Goal: Information Seeking & Learning: Find specific fact

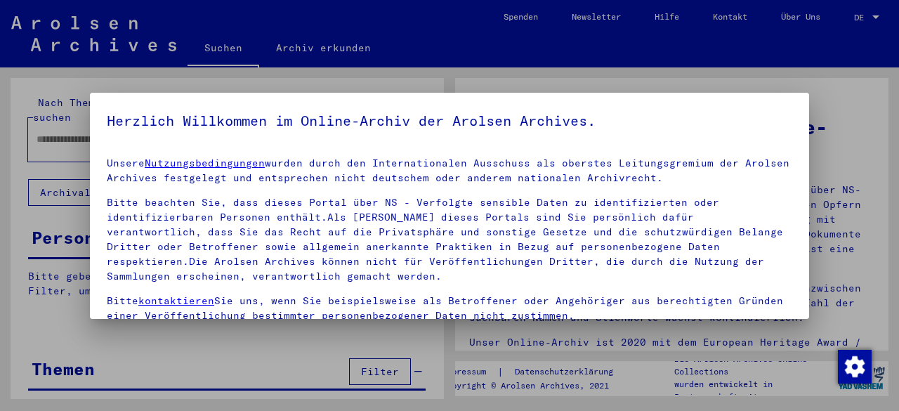
type input "**********"
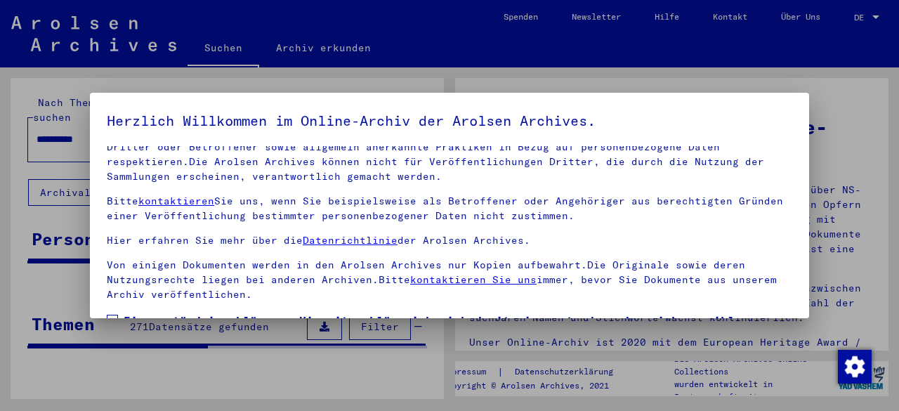
click at [117, 315] on span at bounding box center [112, 320] width 11 height 11
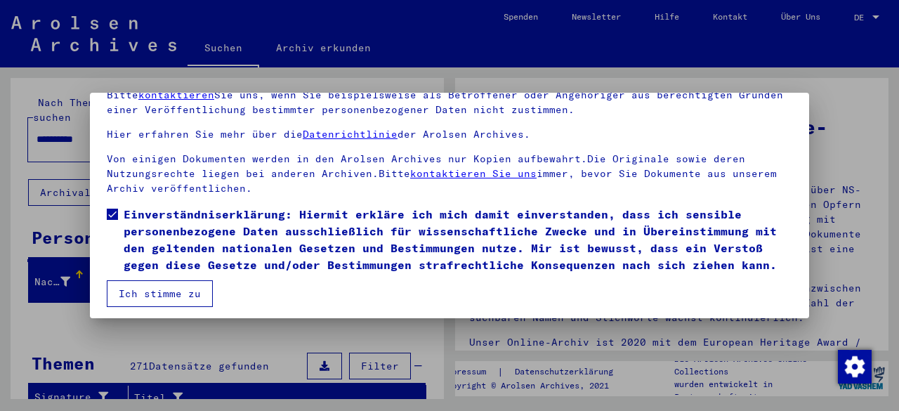
scroll to position [111, 0]
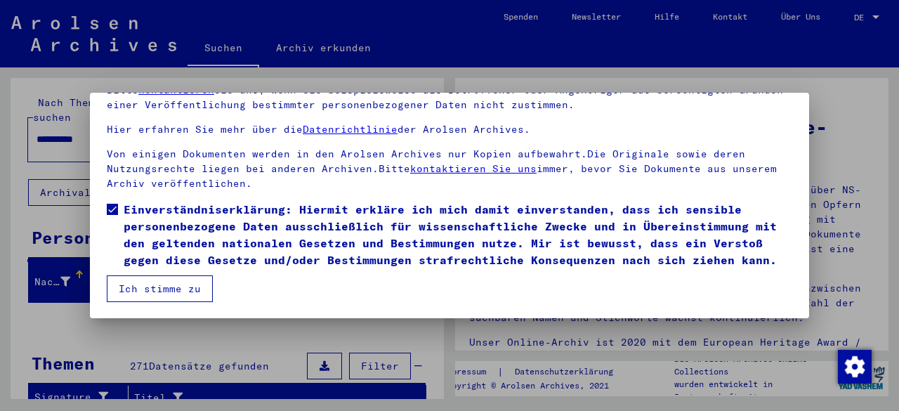
click at [147, 294] on button "Ich stimme zu" at bounding box center [160, 288] width 106 height 27
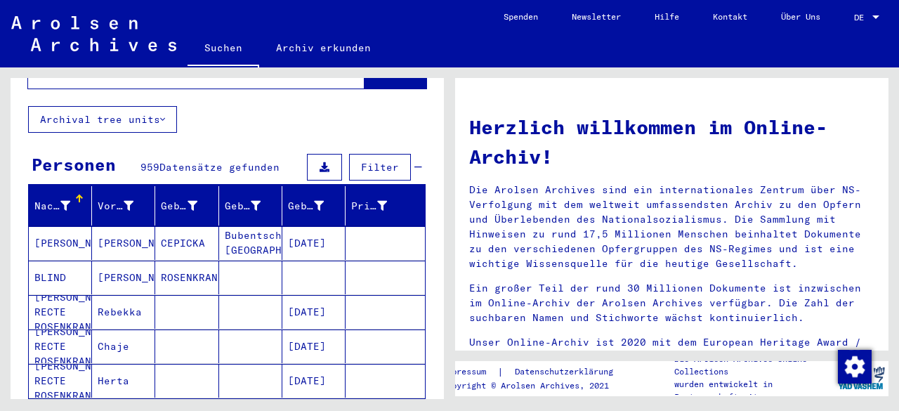
scroll to position [140, 0]
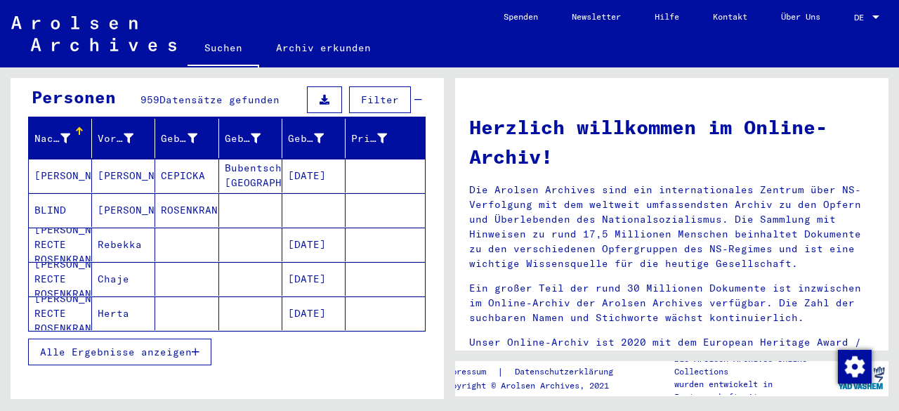
click at [143, 346] on span "Alle Ergebnisse anzeigen" at bounding box center [116, 352] width 152 height 13
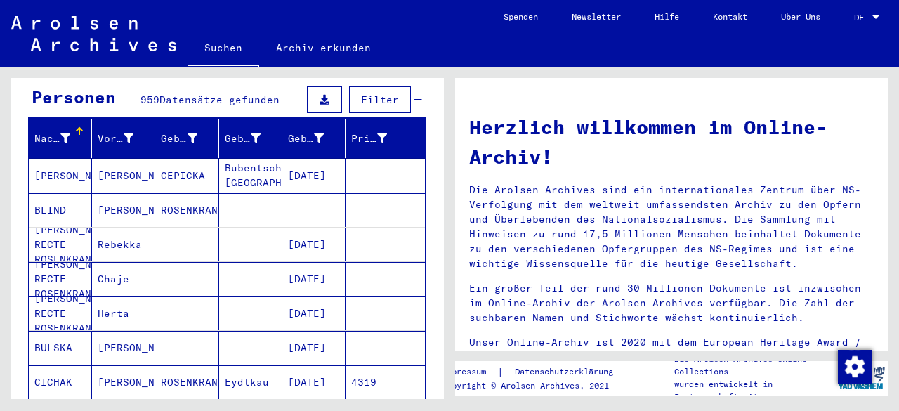
click at [63, 159] on mat-cell "[PERSON_NAME]" at bounding box center [60, 176] width 63 height 34
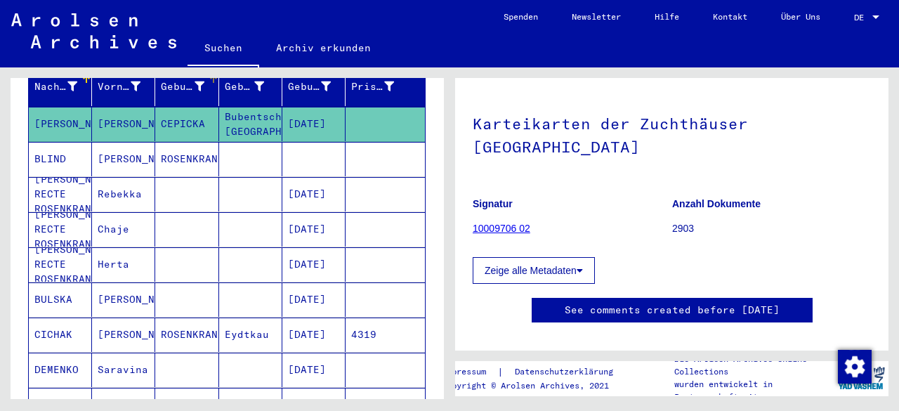
scroll to position [211, 0]
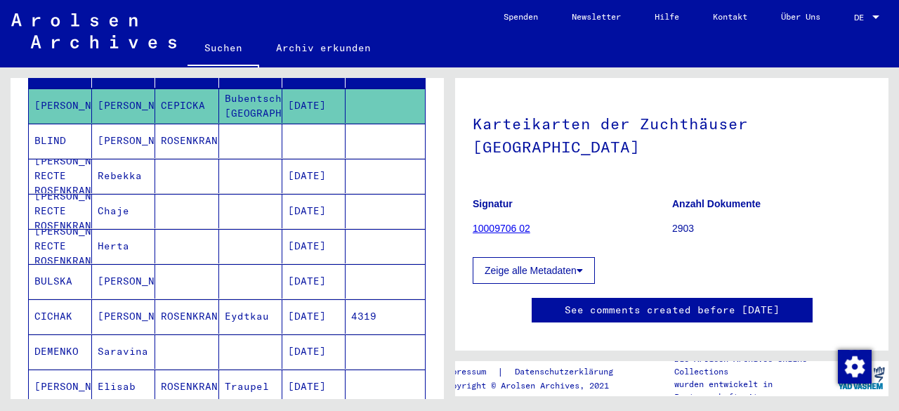
click at [58, 159] on mat-cell "[PERSON_NAME] RECTE ROSENKRANZ" at bounding box center [60, 176] width 63 height 34
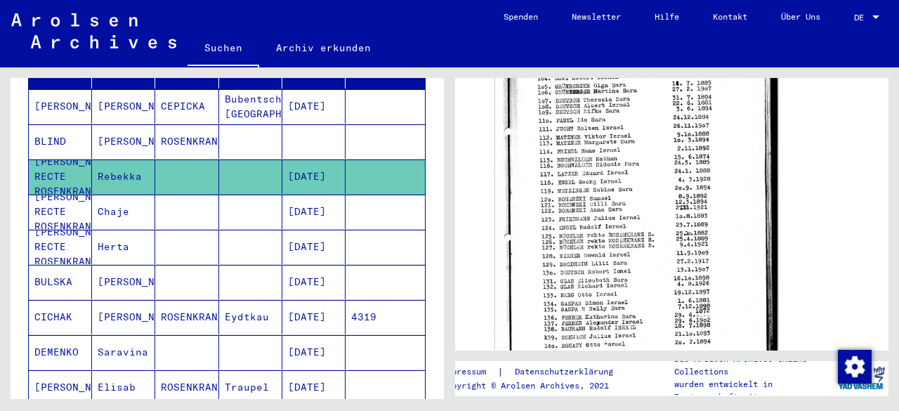
scroll to position [211, 0]
click at [77, 194] on mat-cell "[PERSON_NAME] RECTE ROSENKRANZ" at bounding box center [60, 211] width 63 height 34
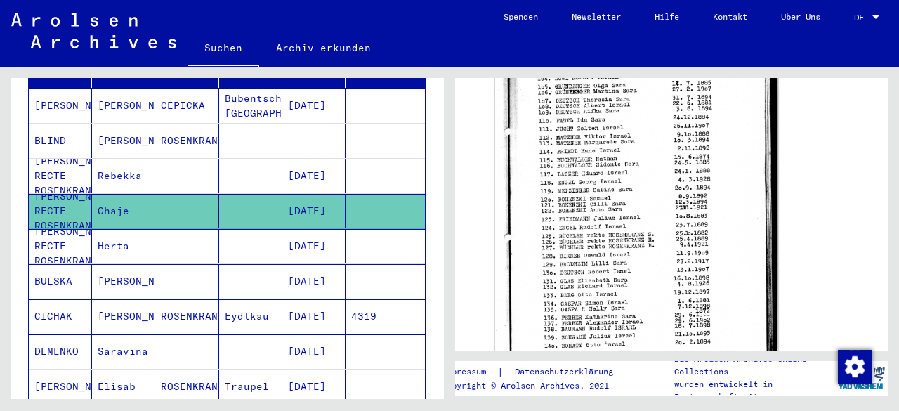
click at [55, 229] on mat-cell "[PERSON_NAME] RECTE ROSENKRANZ" at bounding box center [60, 246] width 63 height 34
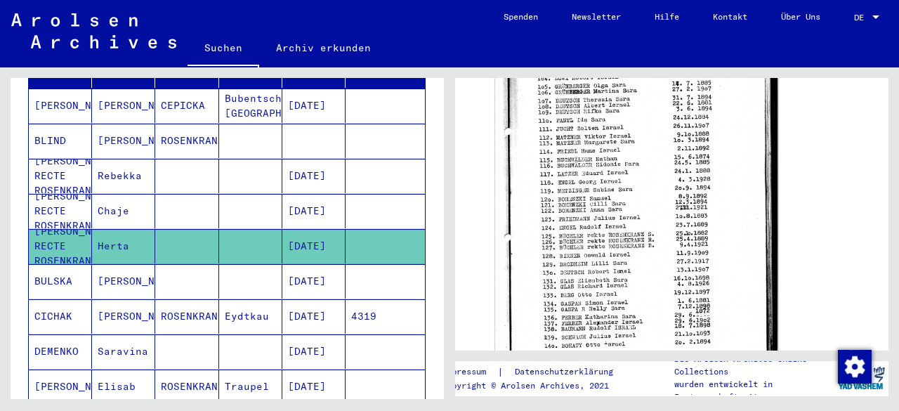
click at [58, 264] on mat-cell "BULSKA" at bounding box center [60, 281] width 63 height 34
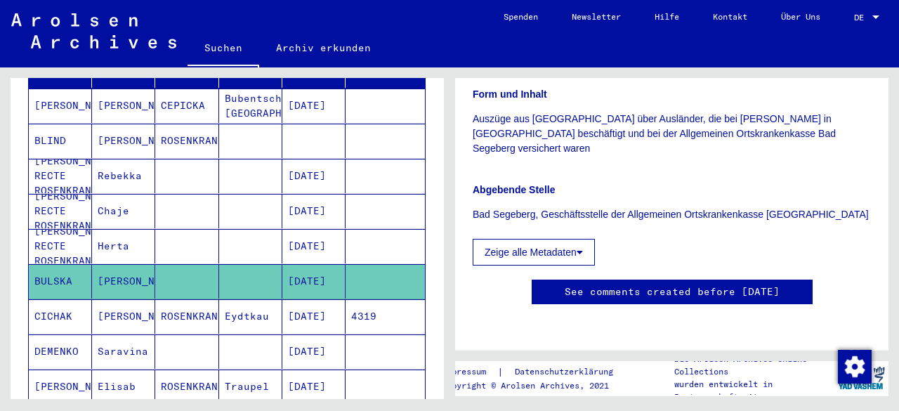
scroll to position [140, 0]
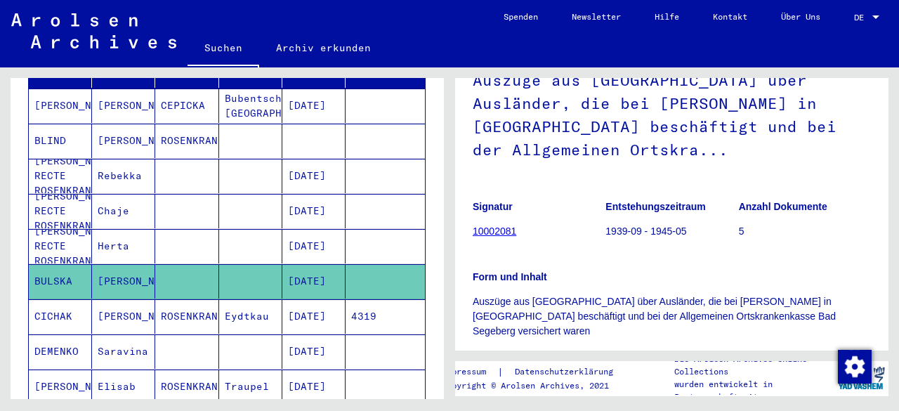
click at [55, 303] on mat-cell "CICHAK" at bounding box center [60, 316] width 63 height 34
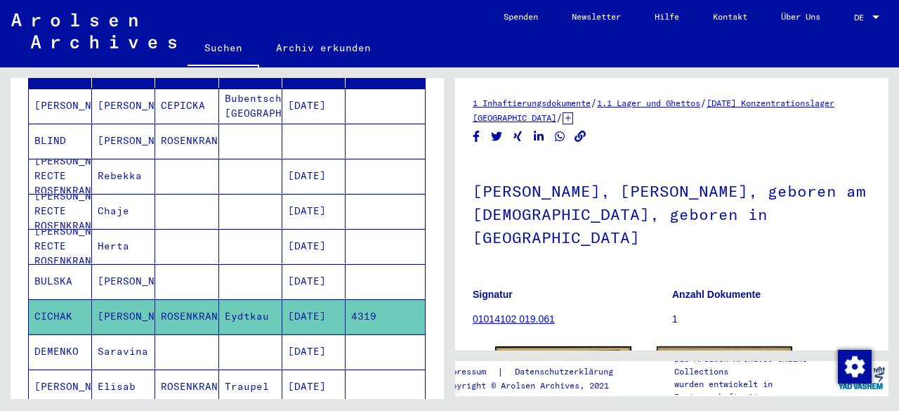
click at [55, 334] on mat-cell "DEMENKO" at bounding box center [60, 351] width 63 height 34
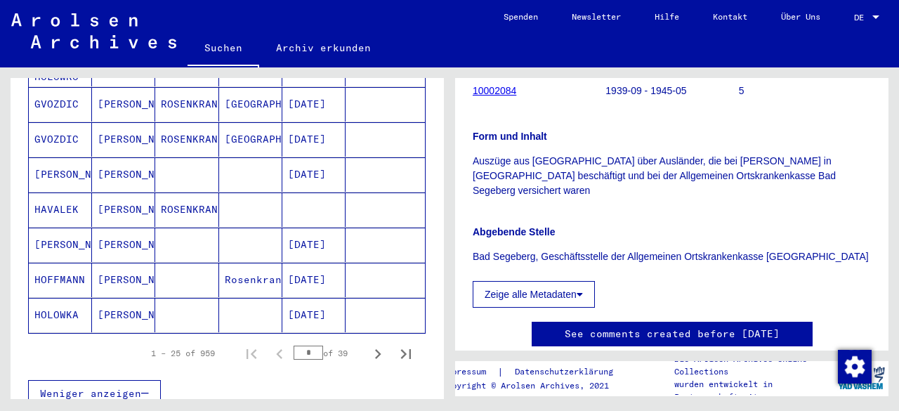
scroll to position [913, 0]
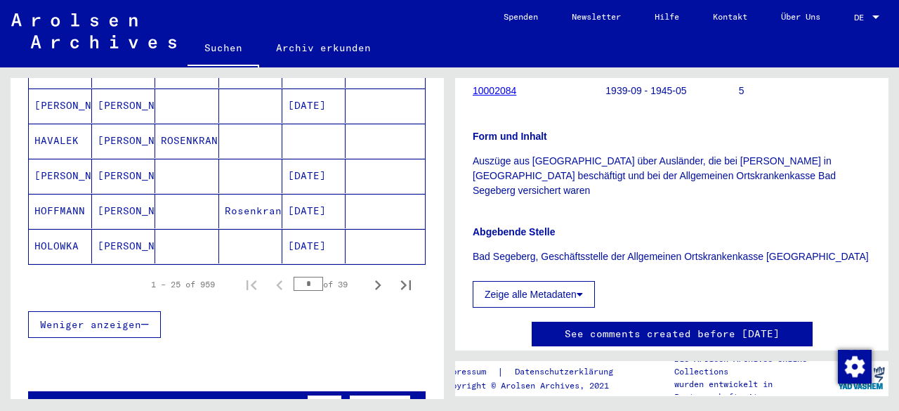
click at [69, 229] on mat-cell "HOLOWKA" at bounding box center [60, 246] width 63 height 34
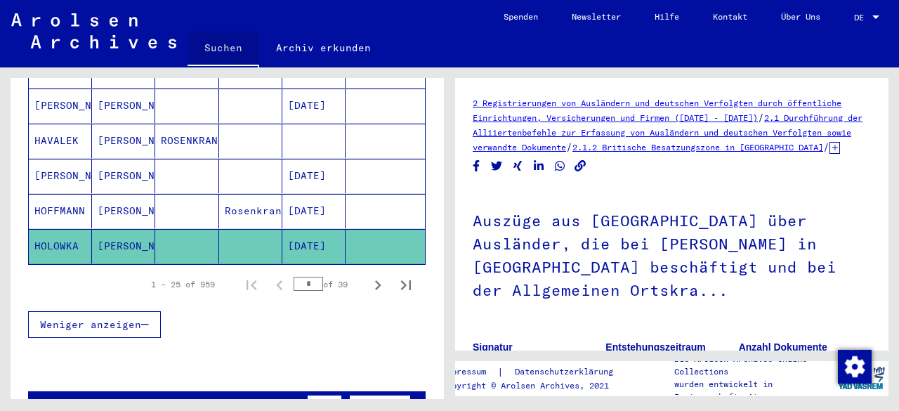
click at [239, 53] on link "Suchen" at bounding box center [224, 49] width 72 height 37
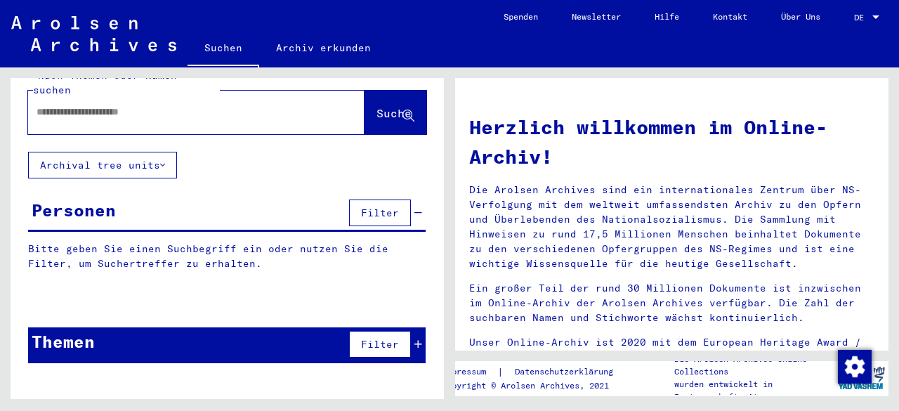
click at [133, 105] on input "text" at bounding box center [180, 112] width 286 height 15
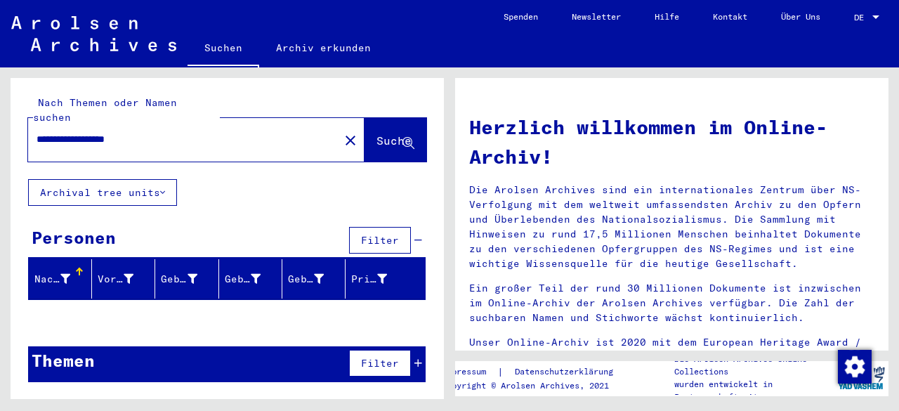
click at [183, 132] on div "**********" at bounding box center [175, 140] width 294 height 32
click at [202, 132] on input "**********" at bounding box center [180, 139] width 286 height 15
type input "********"
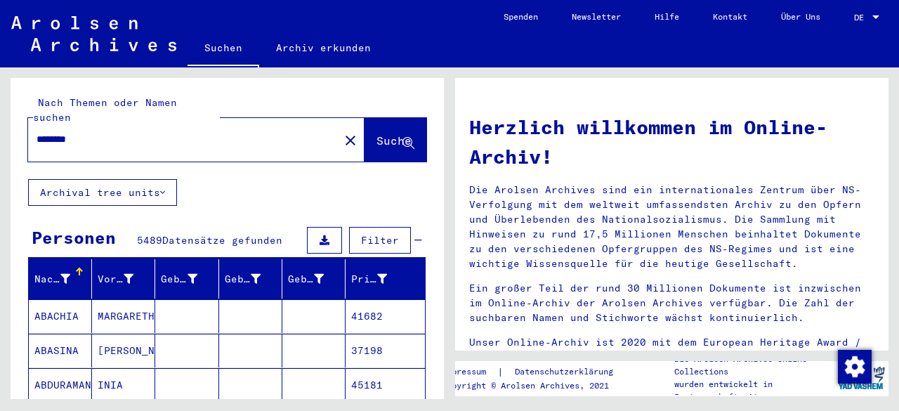
click at [53, 299] on mat-cell "ABACHIA" at bounding box center [60, 316] width 63 height 34
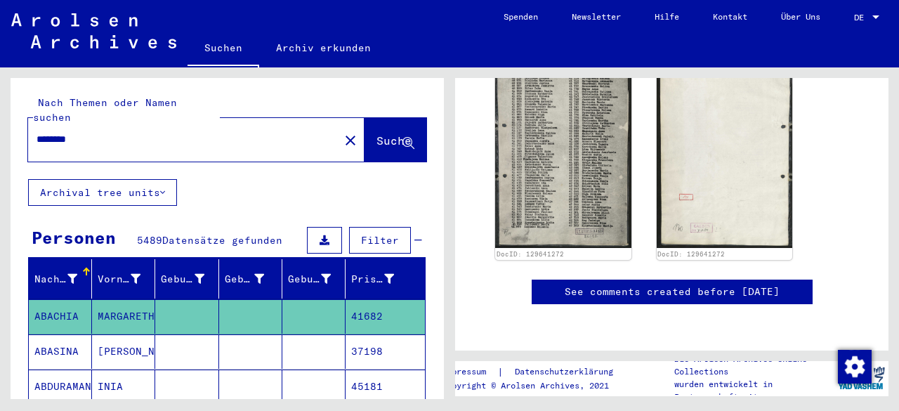
scroll to position [858, 0]
click at [39, 334] on mat-cell "ABASINA" at bounding box center [60, 351] width 63 height 34
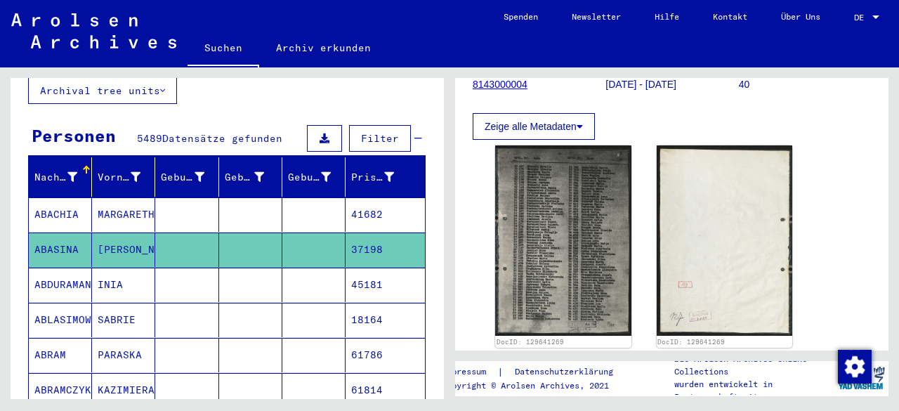
scroll to position [281, 0]
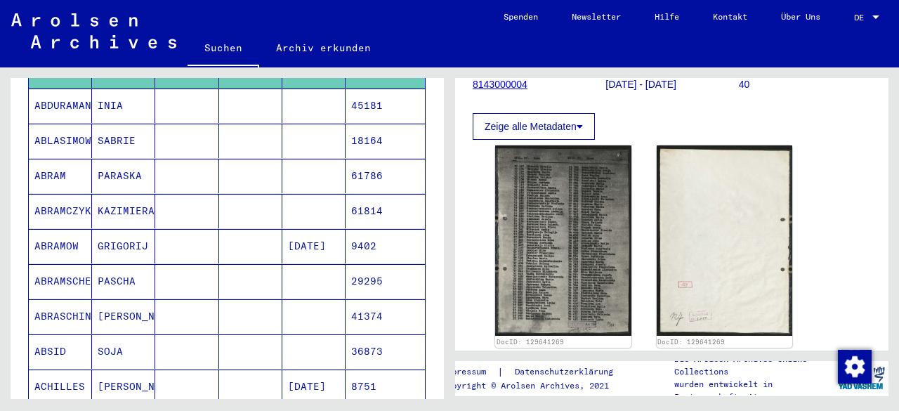
click at [65, 264] on mat-cell "ABRAMSCHENKO" at bounding box center [60, 281] width 63 height 34
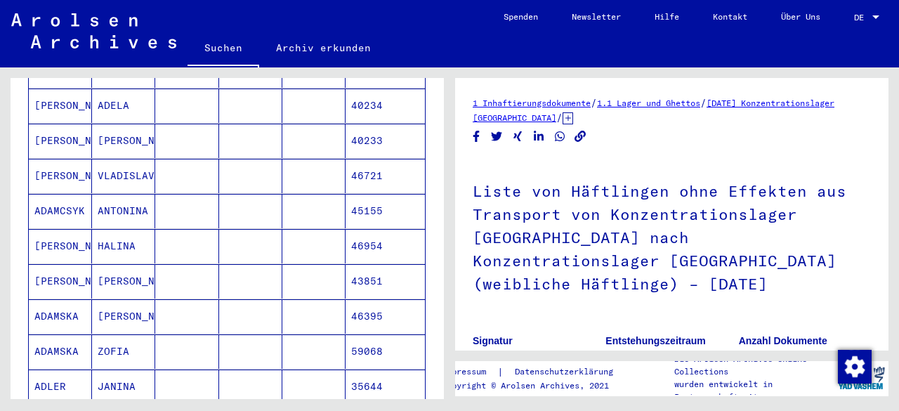
scroll to position [983, 0]
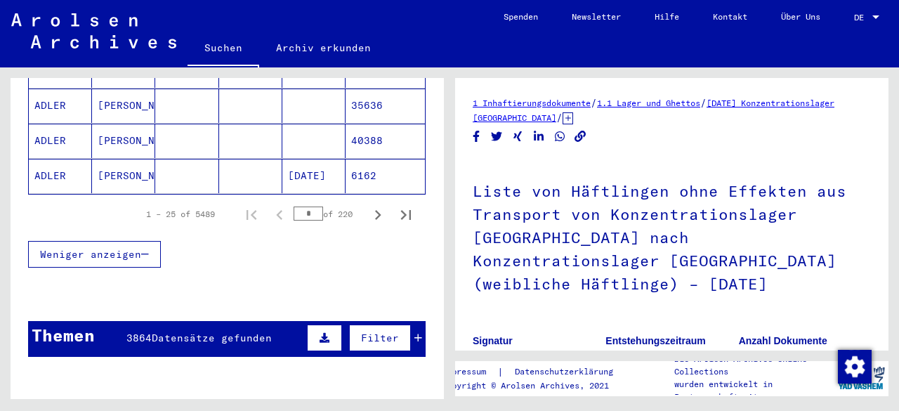
click at [56, 159] on mat-cell "ADLER" at bounding box center [60, 176] width 63 height 34
